Goal: Information Seeking & Learning: Find contact information

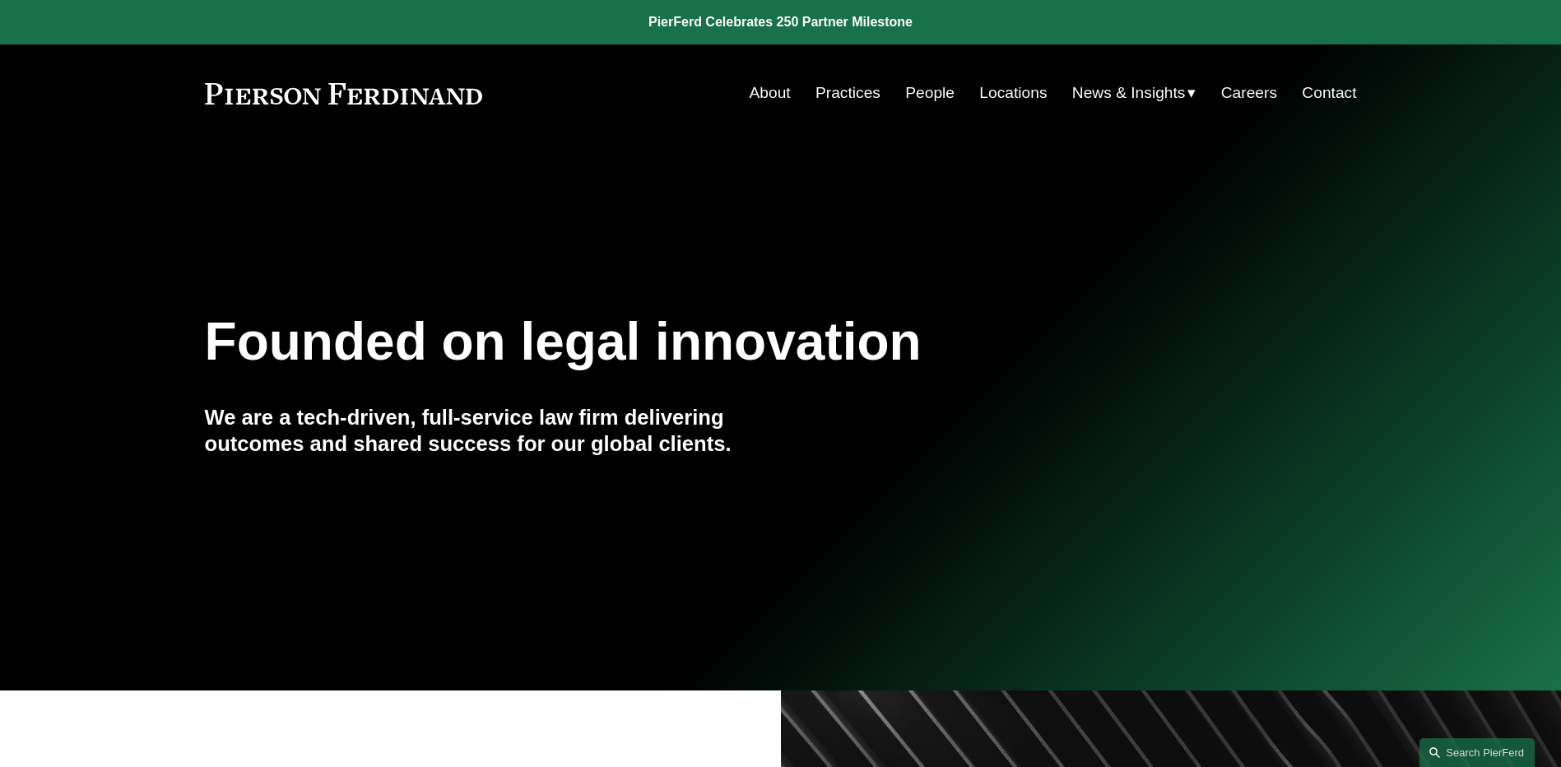
click at [920, 98] on link "People" at bounding box center [929, 92] width 49 height 31
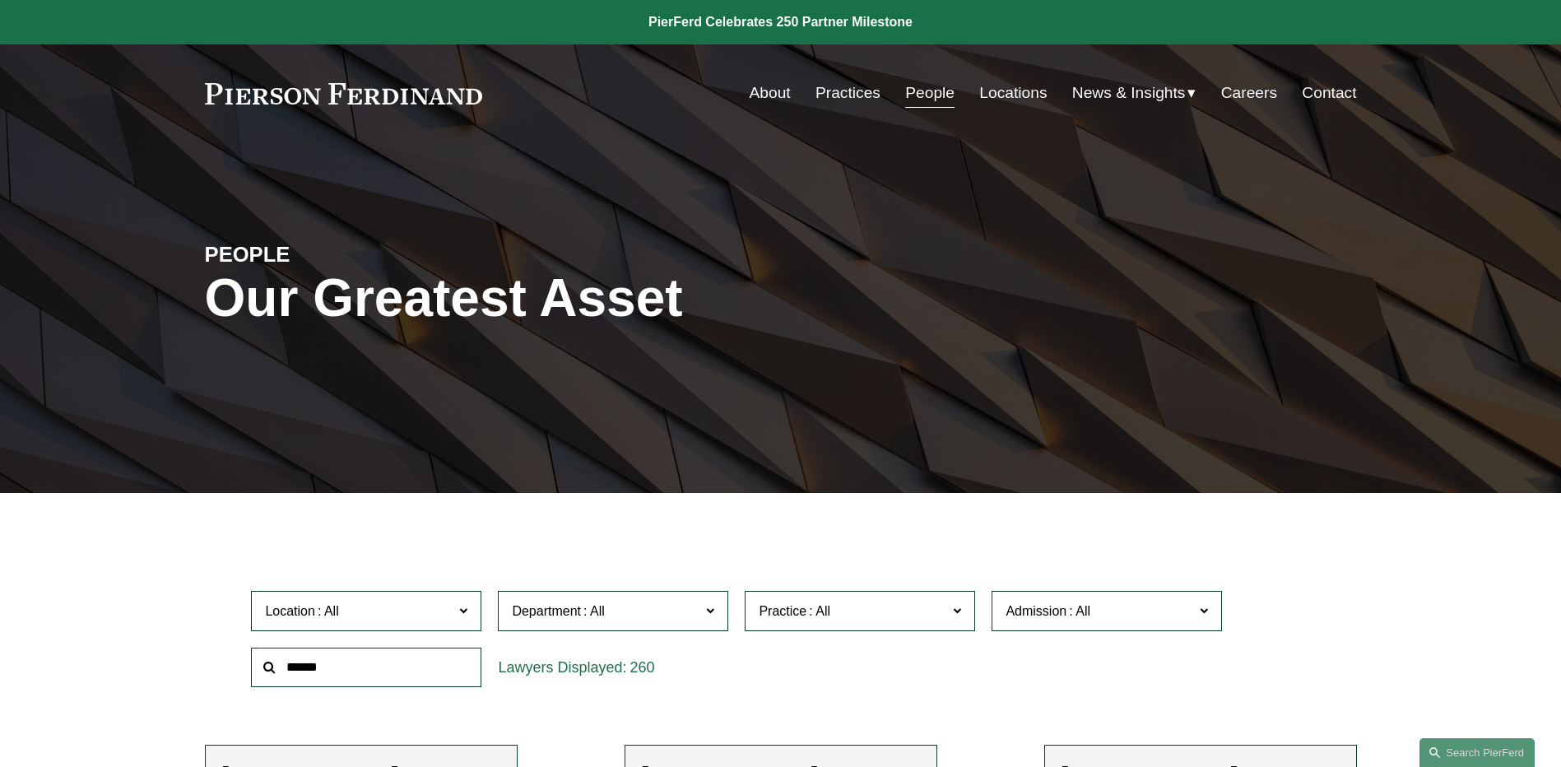
click at [0, 0] on span "News" at bounding box center [0, 0] width 0 height 0
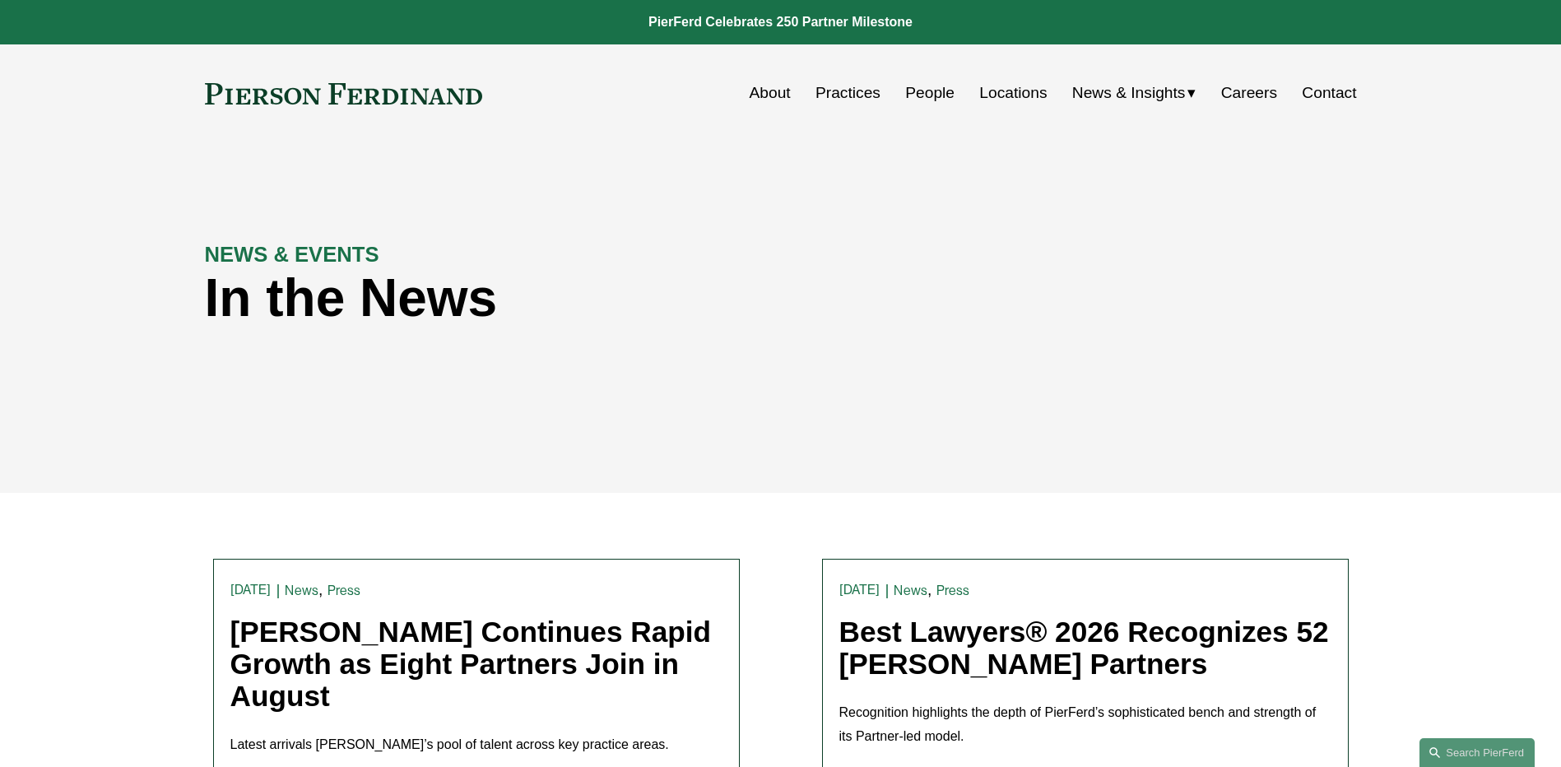
click at [915, 91] on link "People" at bounding box center [929, 92] width 49 height 31
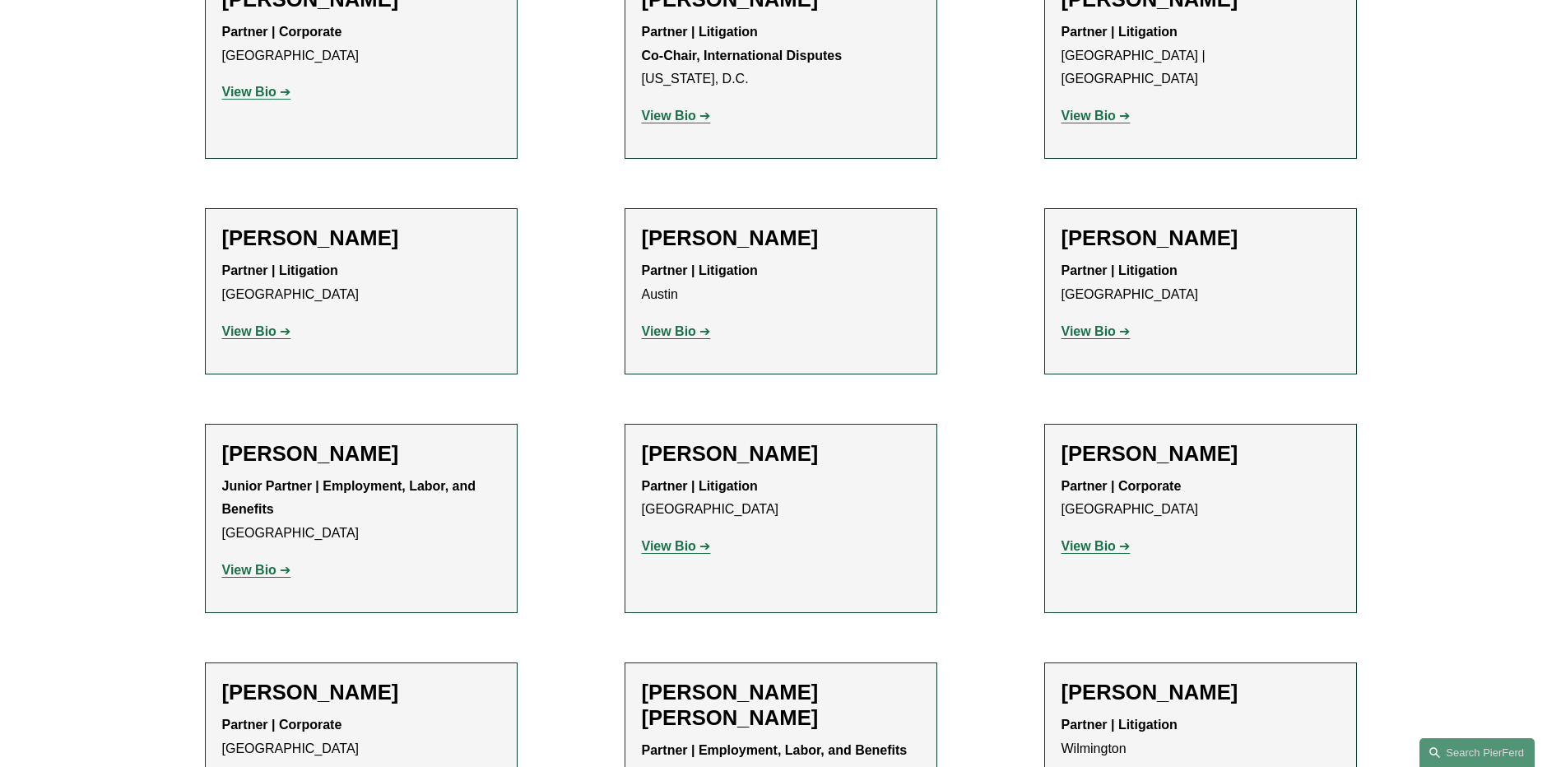
scroll to position [3126, 0]
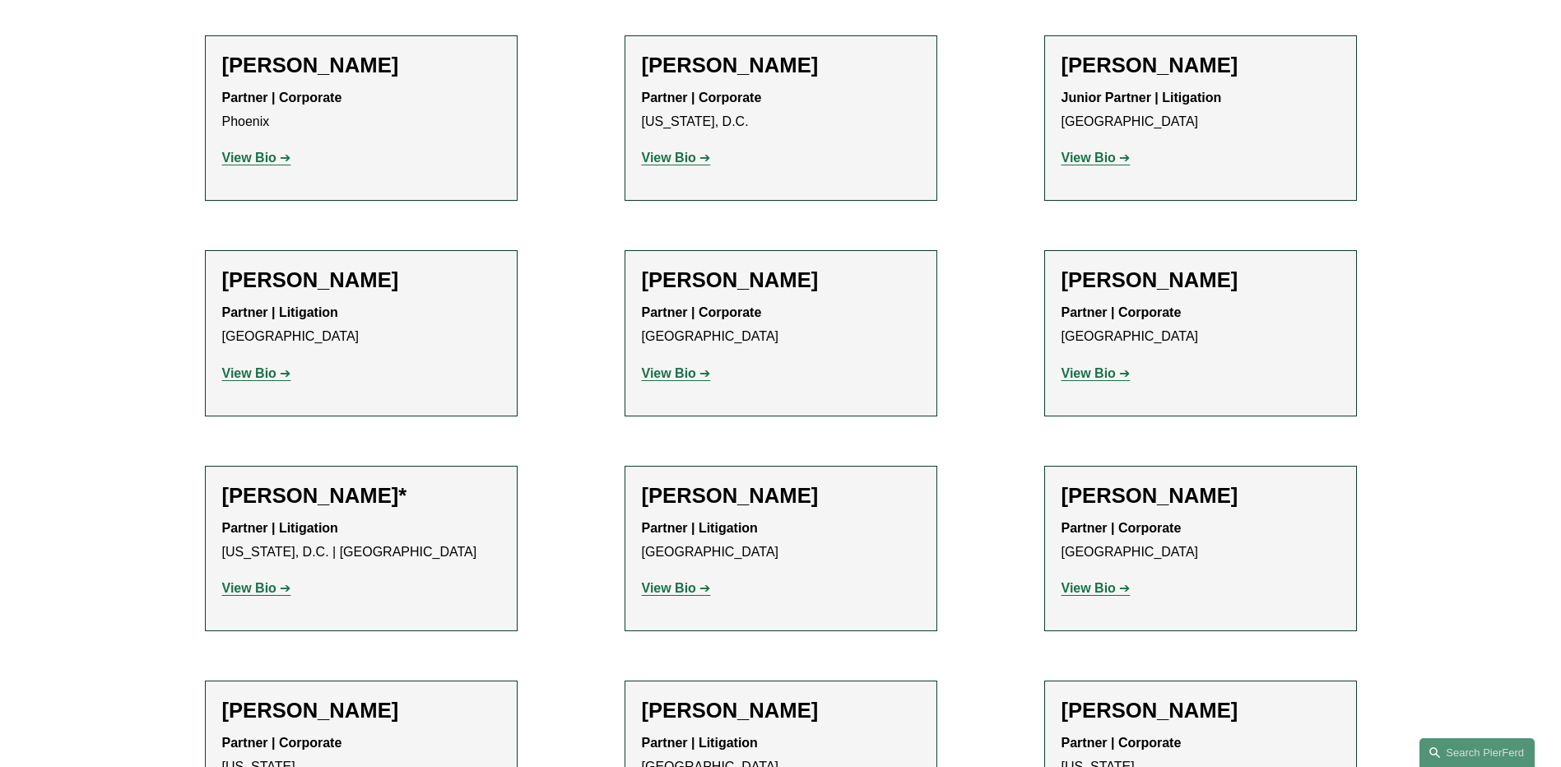
scroll to position [7486, 0]
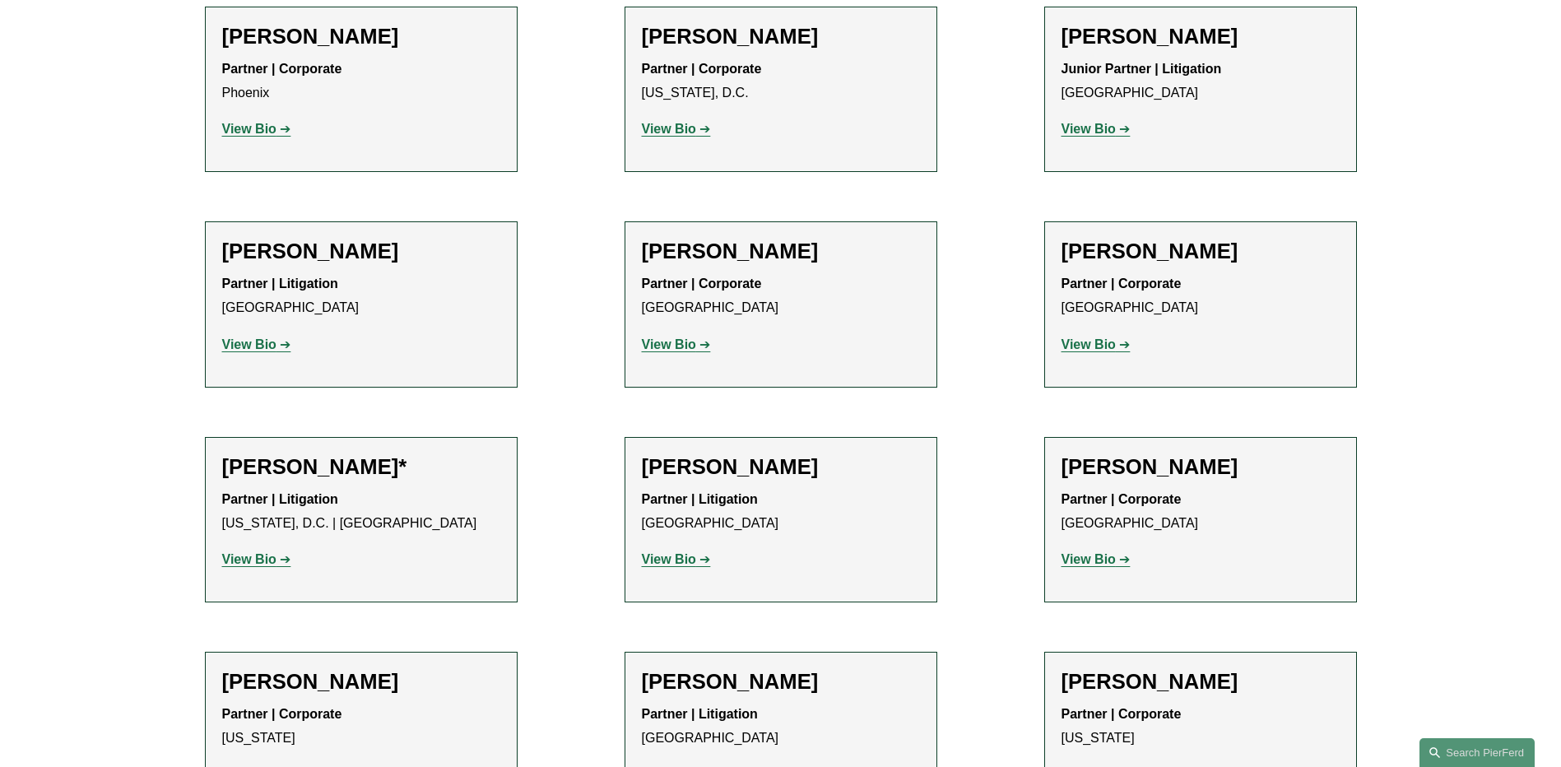
click at [1076, 669] on div "Ira Greenstein Partner | Corporate New York View Bio Location: New York; Depart…" at bounding box center [1200, 735] width 278 height 132
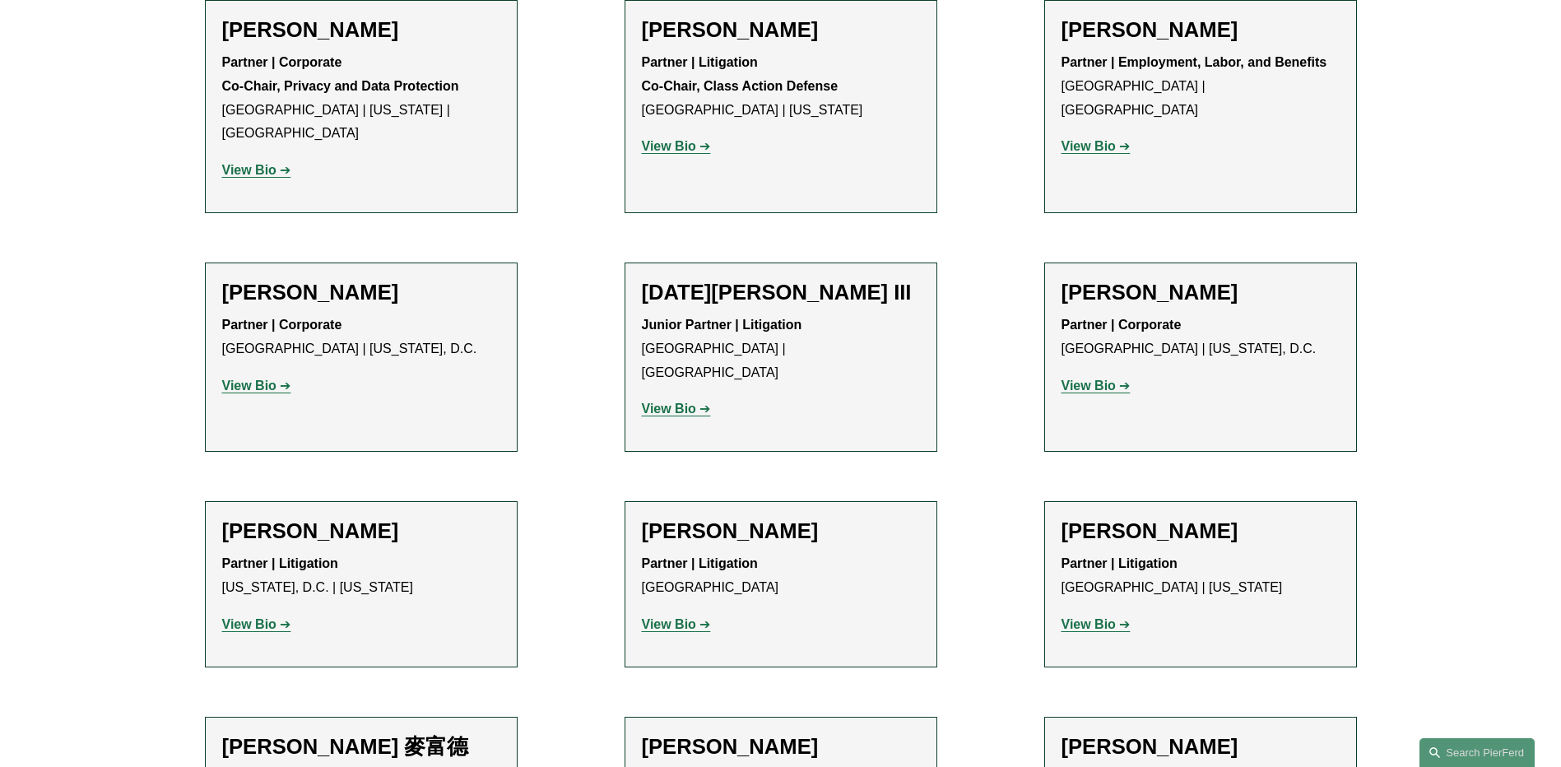
scroll to position [13162, 0]
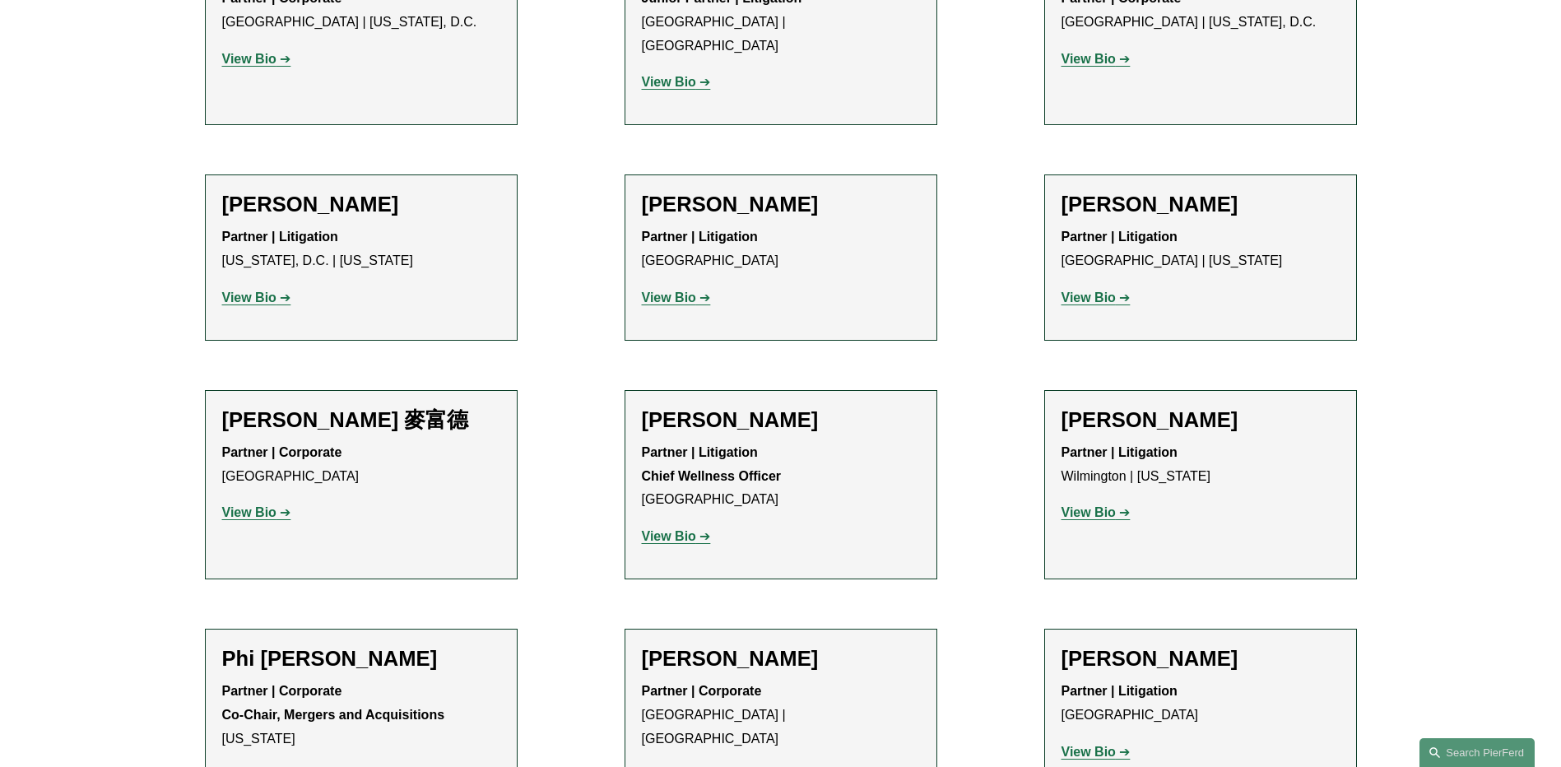
scroll to position [13491, 0]
